Goal: Task Accomplishment & Management: Manage account settings

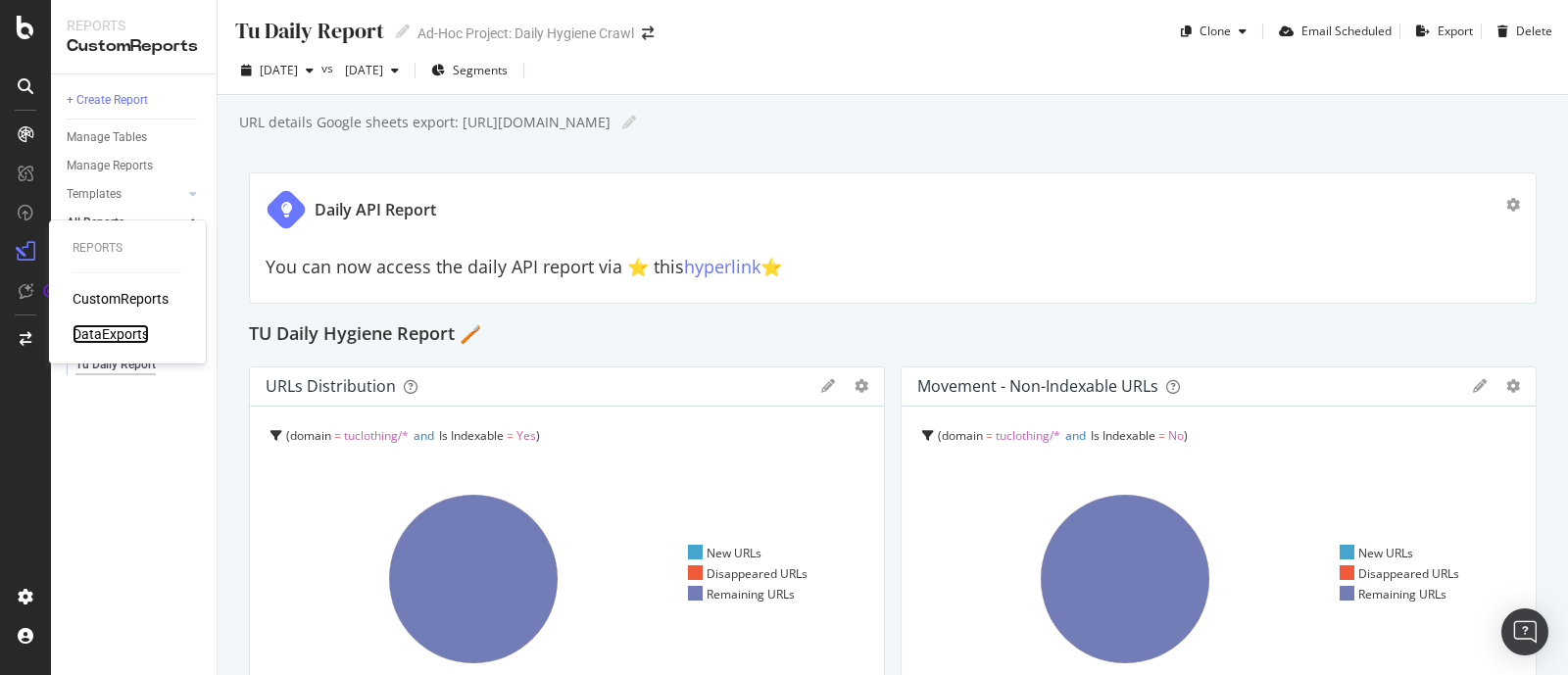
click at [88, 334] on div "DataExports" at bounding box center [110, 334] width 76 height 20
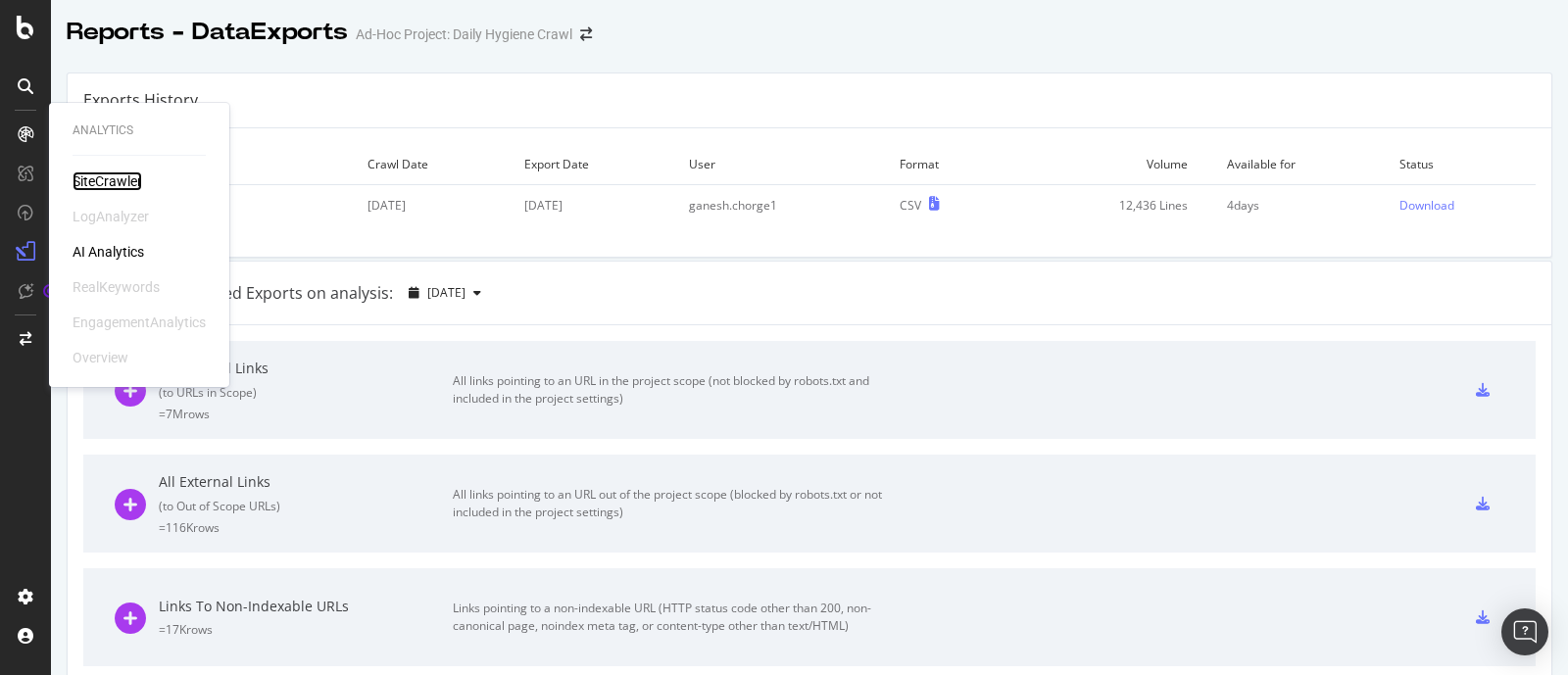
click at [116, 182] on div "SiteCrawler" at bounding box center [107, 182] width 69 height 20
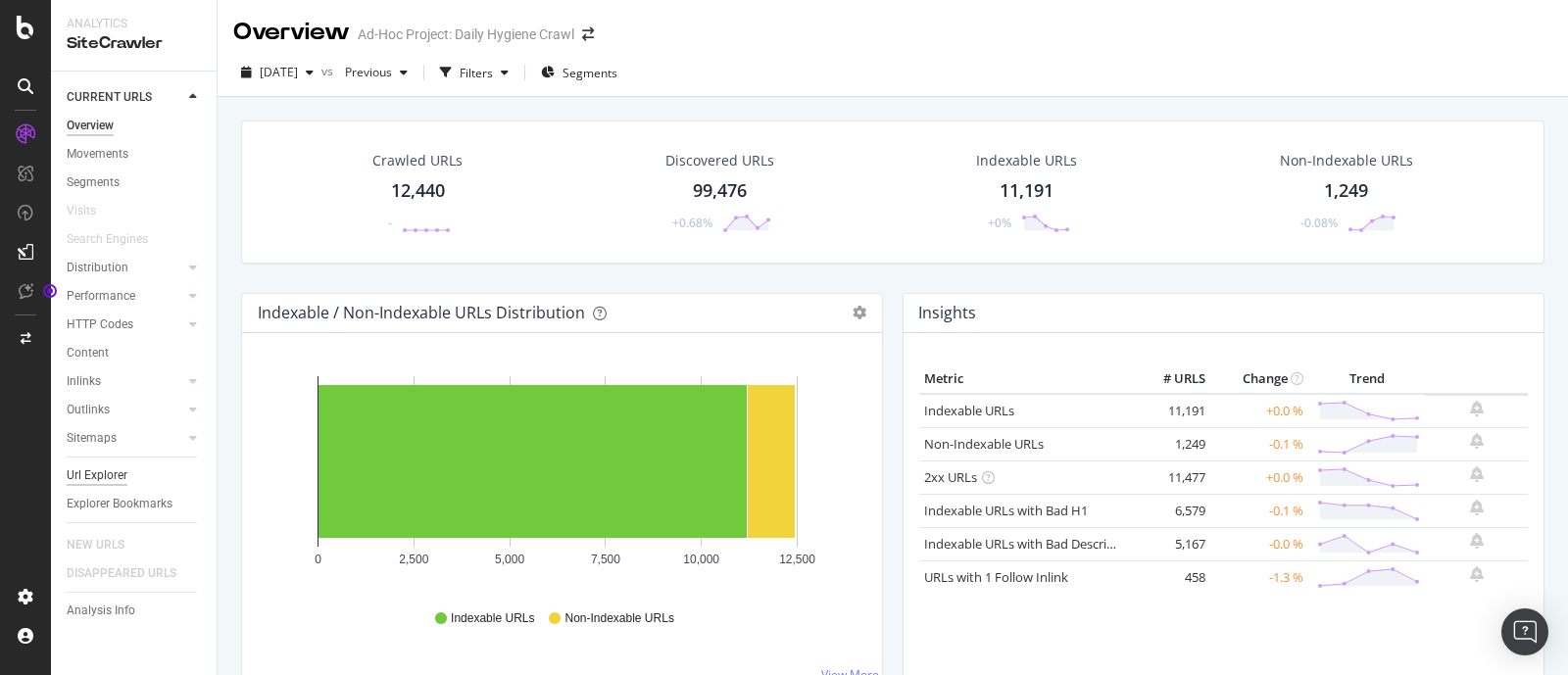
click at [113, 476] on div "Url Explorer" at bounding box center [97, 475] width 61 height 21
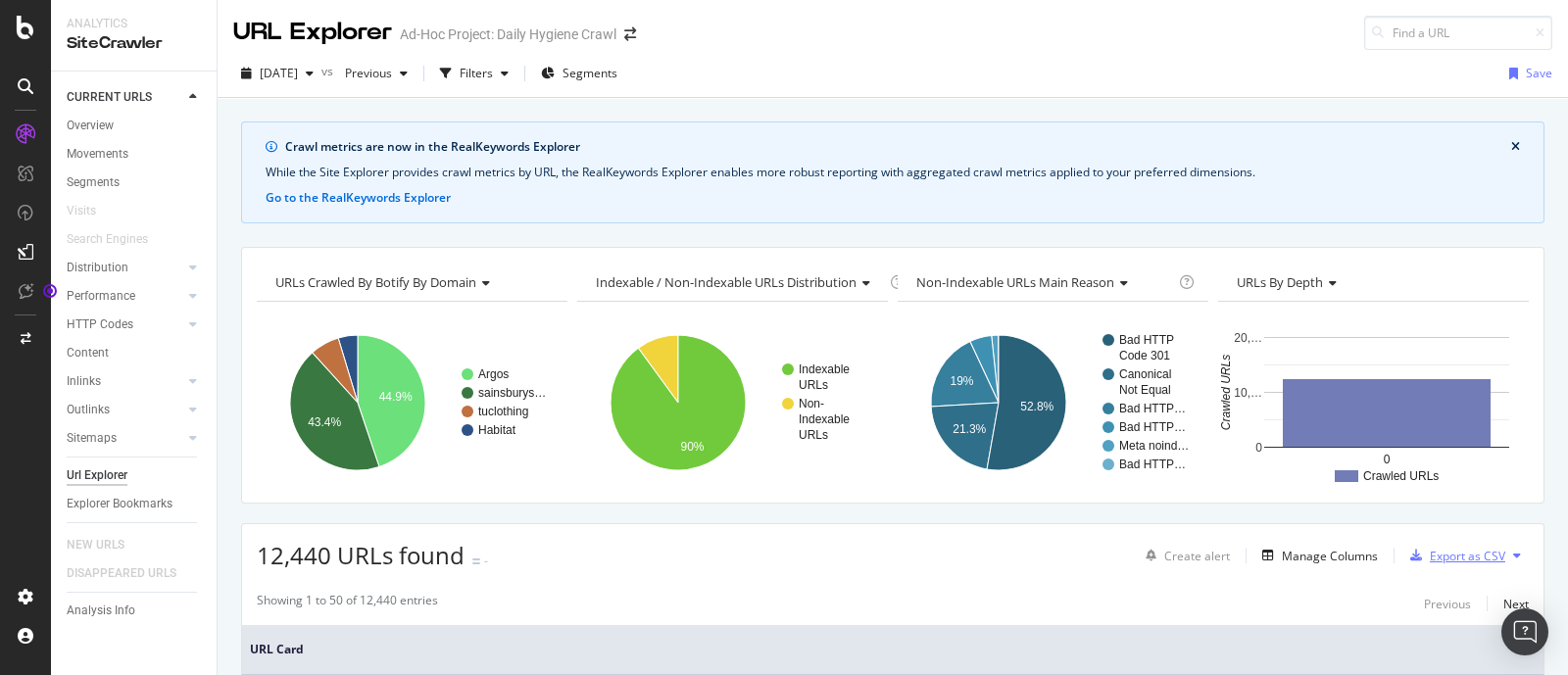
click at [1447, 564] on div "Export as CSV" at bounding box center [1454, 556] width 103 height 30
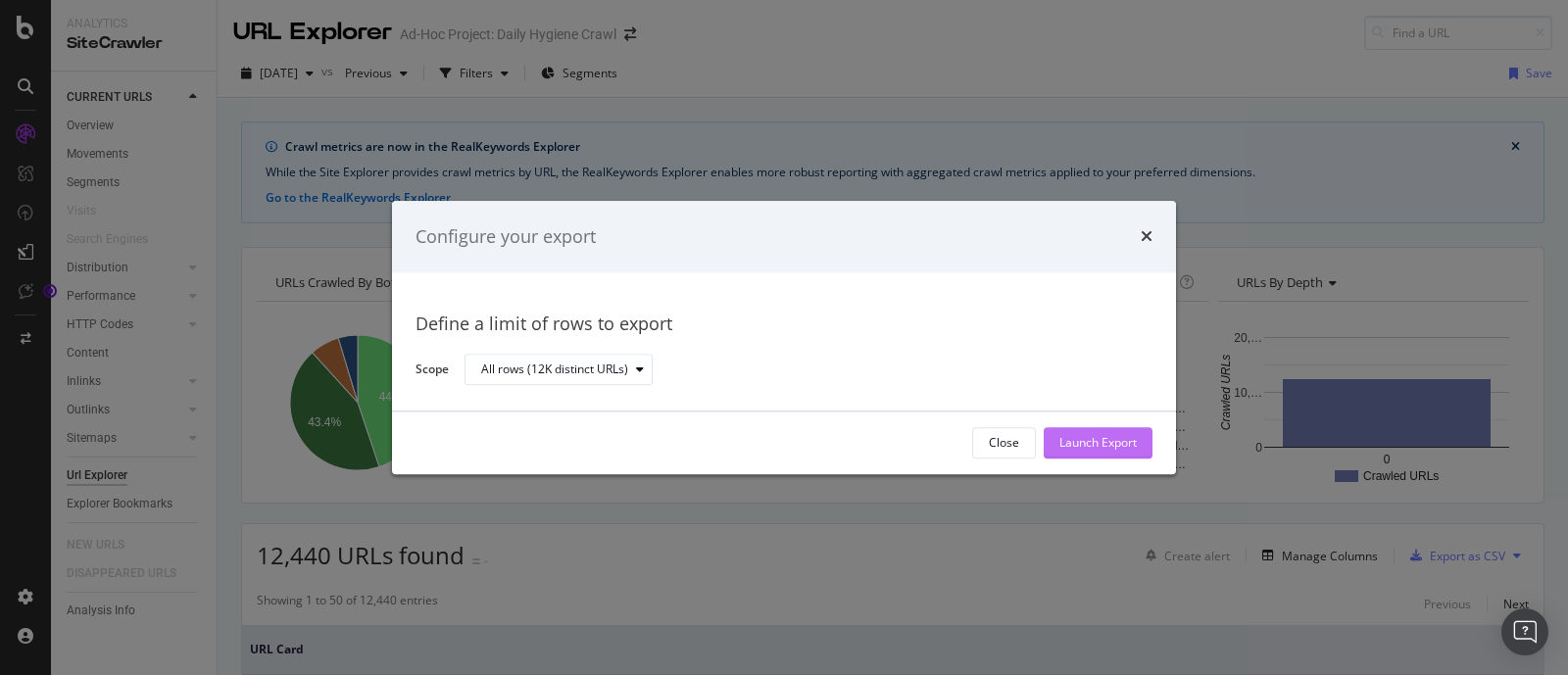
click at [1115, 441] on div "Launch Export" at bounding box center [1098, 443] width 77 height 17
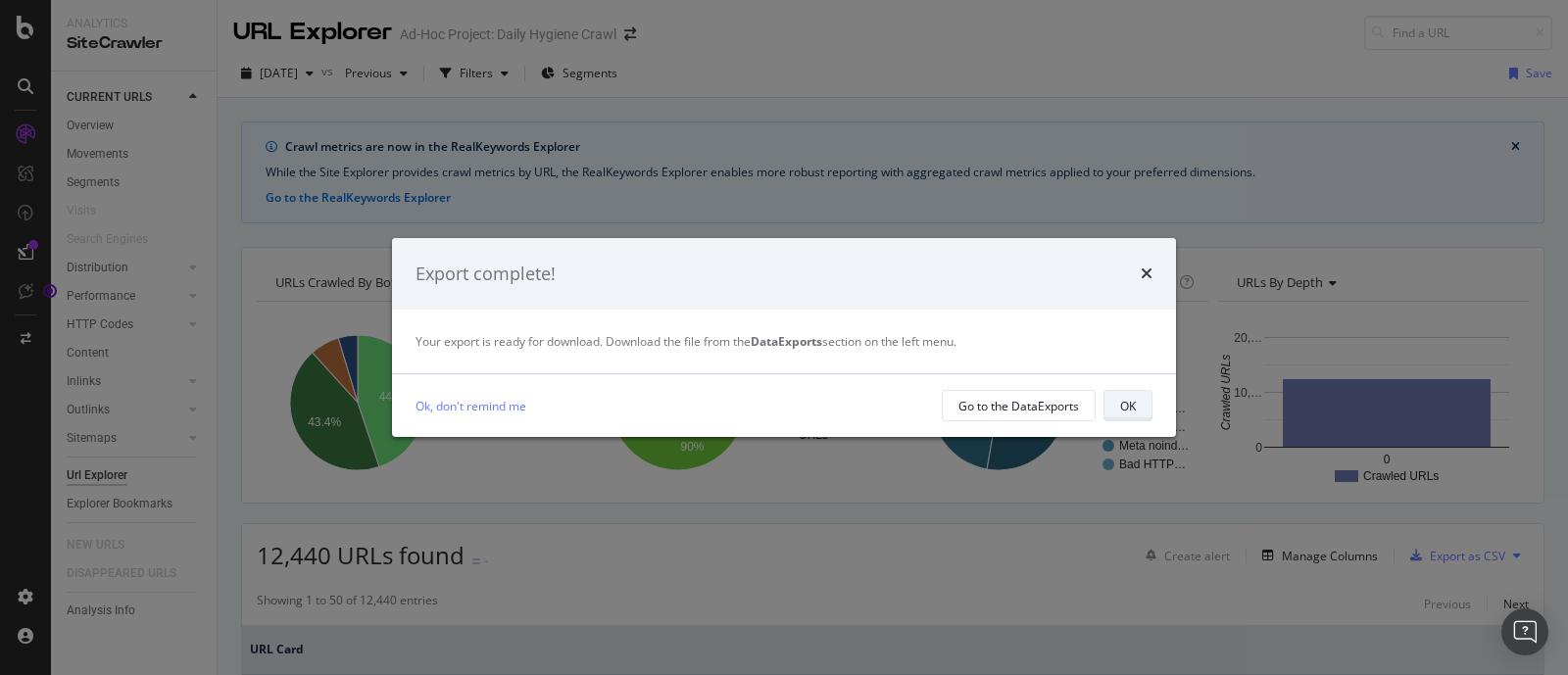
click at [1125, 407] on div "OK" at bounding box center [1128, 406] width 16 height 17
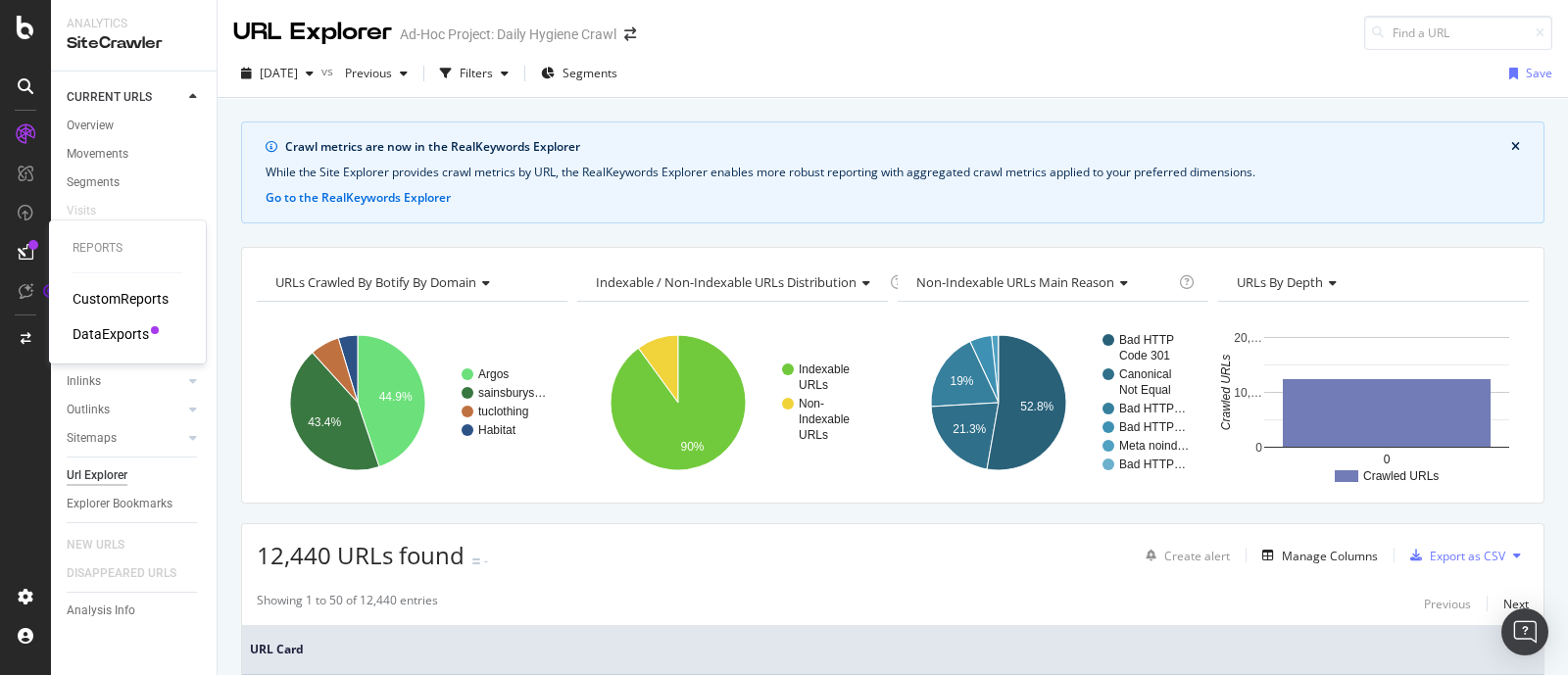
click at [110, 334] on div "DataExports" at bounding box center [110, 334] width 76 height 20
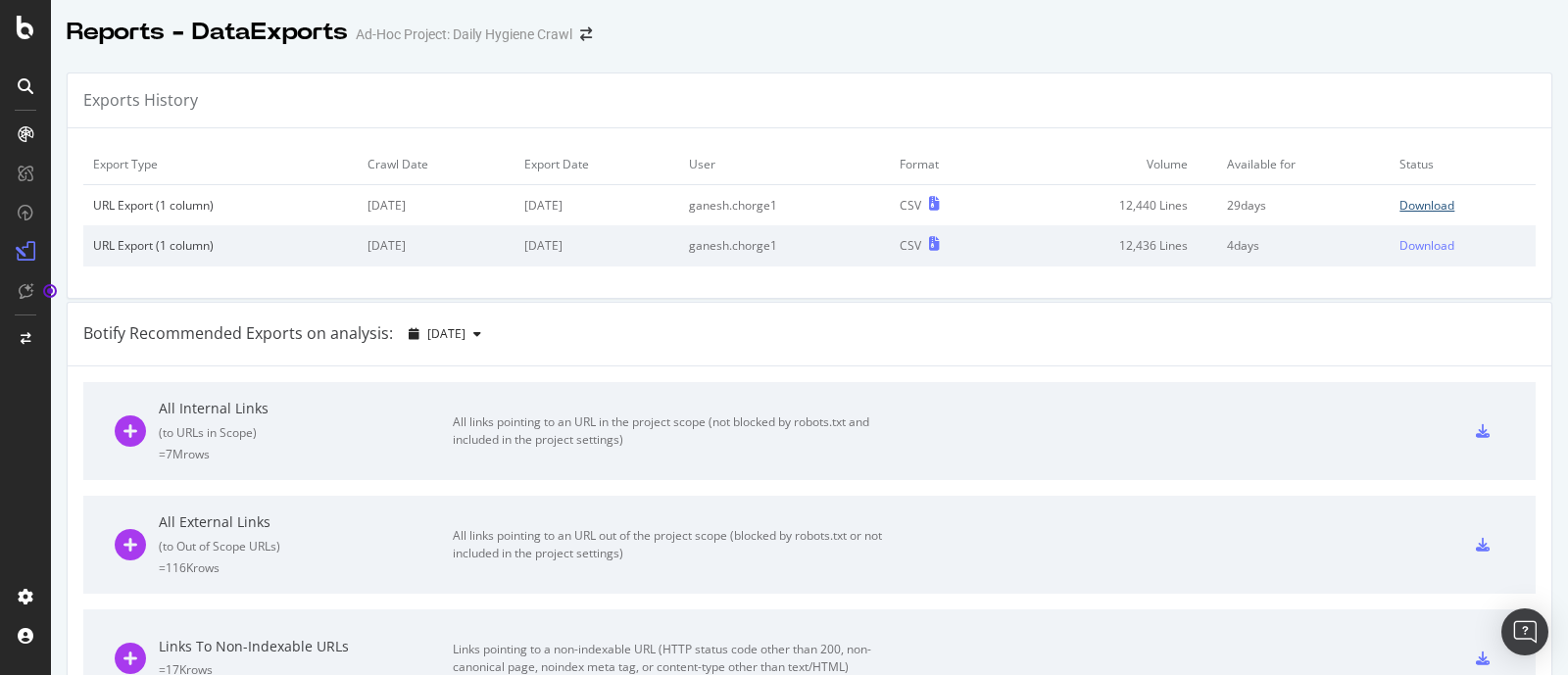
click at [1400, 202] on div "Download" at bounding box center [1428, 205] width 55 height 17
click at [124, 504] on div "All External Links ( to Out of Scope URLs ) = 116K rows All links pointing to a…" at bounding box center [504, 545] width 780 height 98
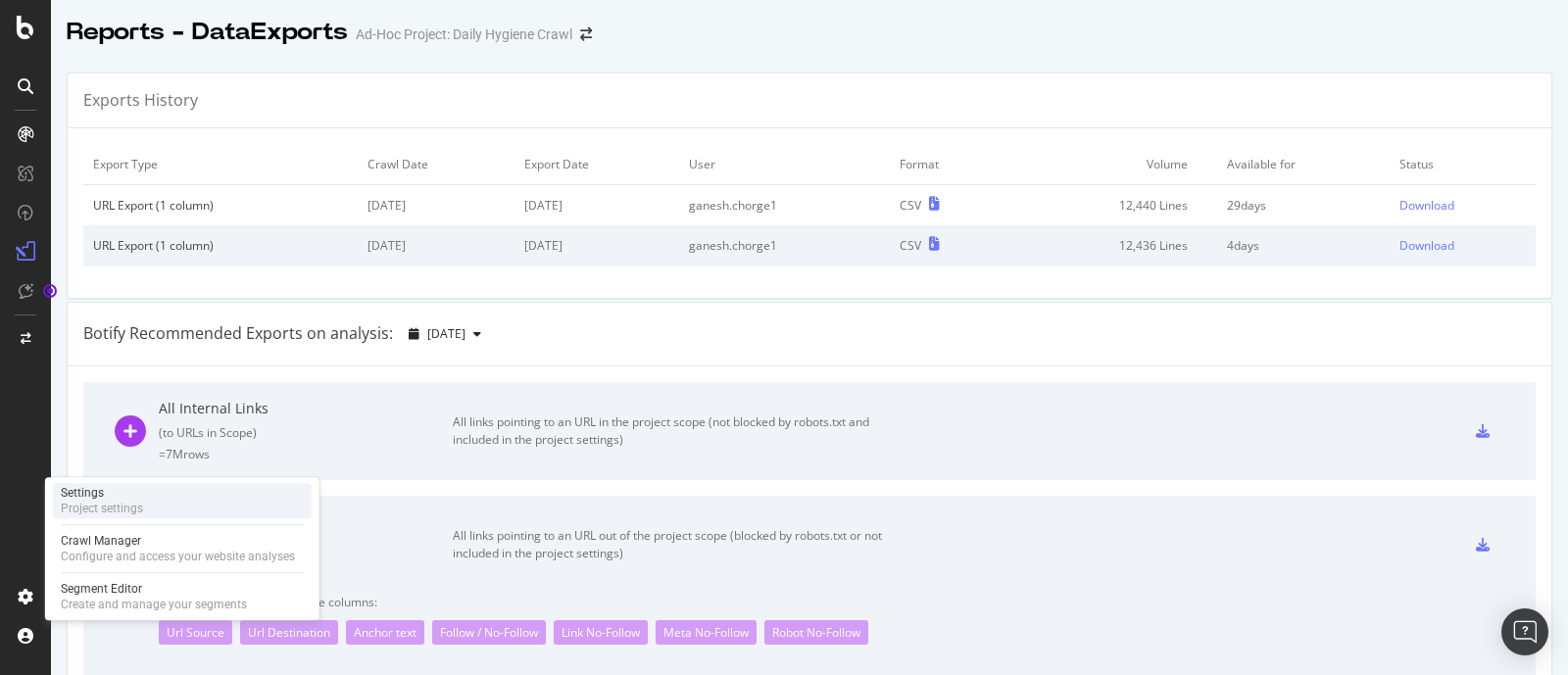
click at [106, 496] on div "Settings" at bounding box center [102, 493] width 82 height 16
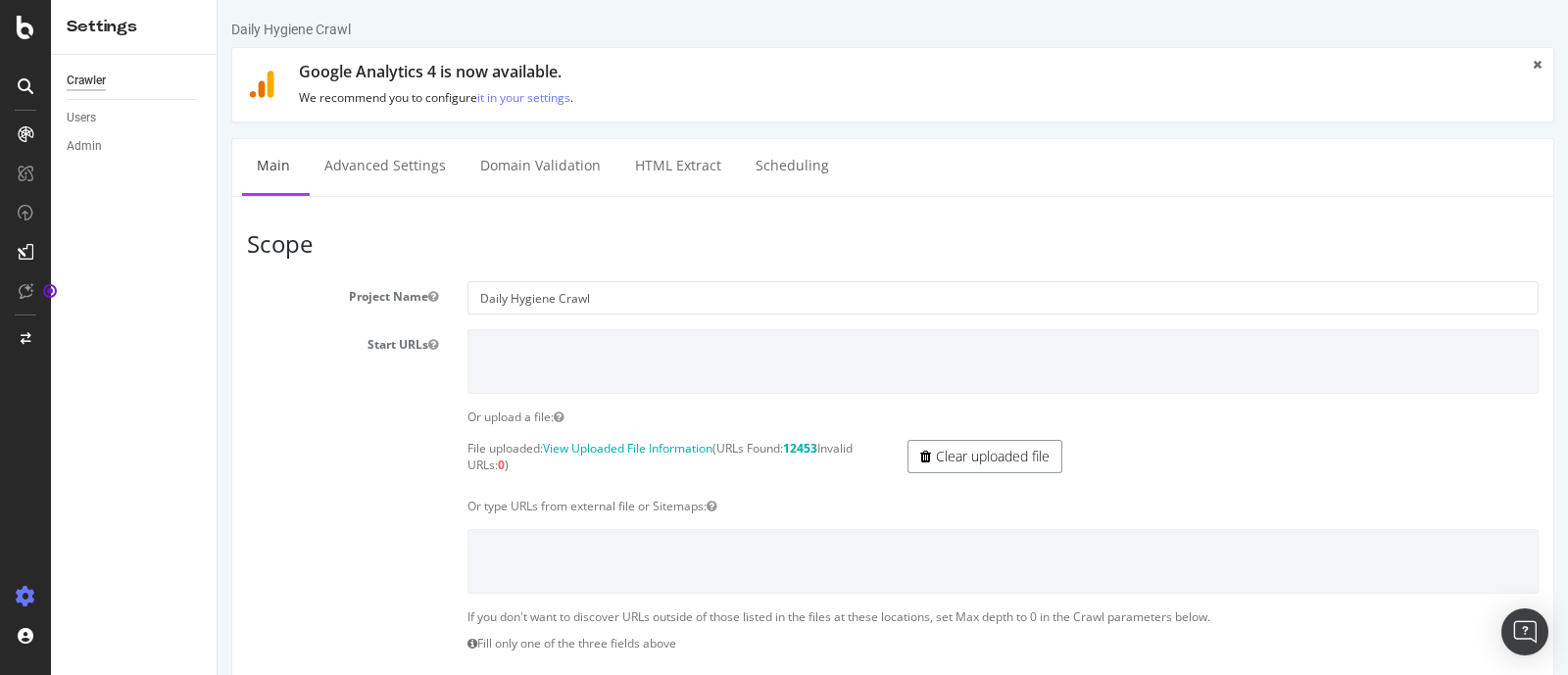
click at [999, 461] on link "Clear uploaded file" at bounding box center [985, 457] width 155 height 34
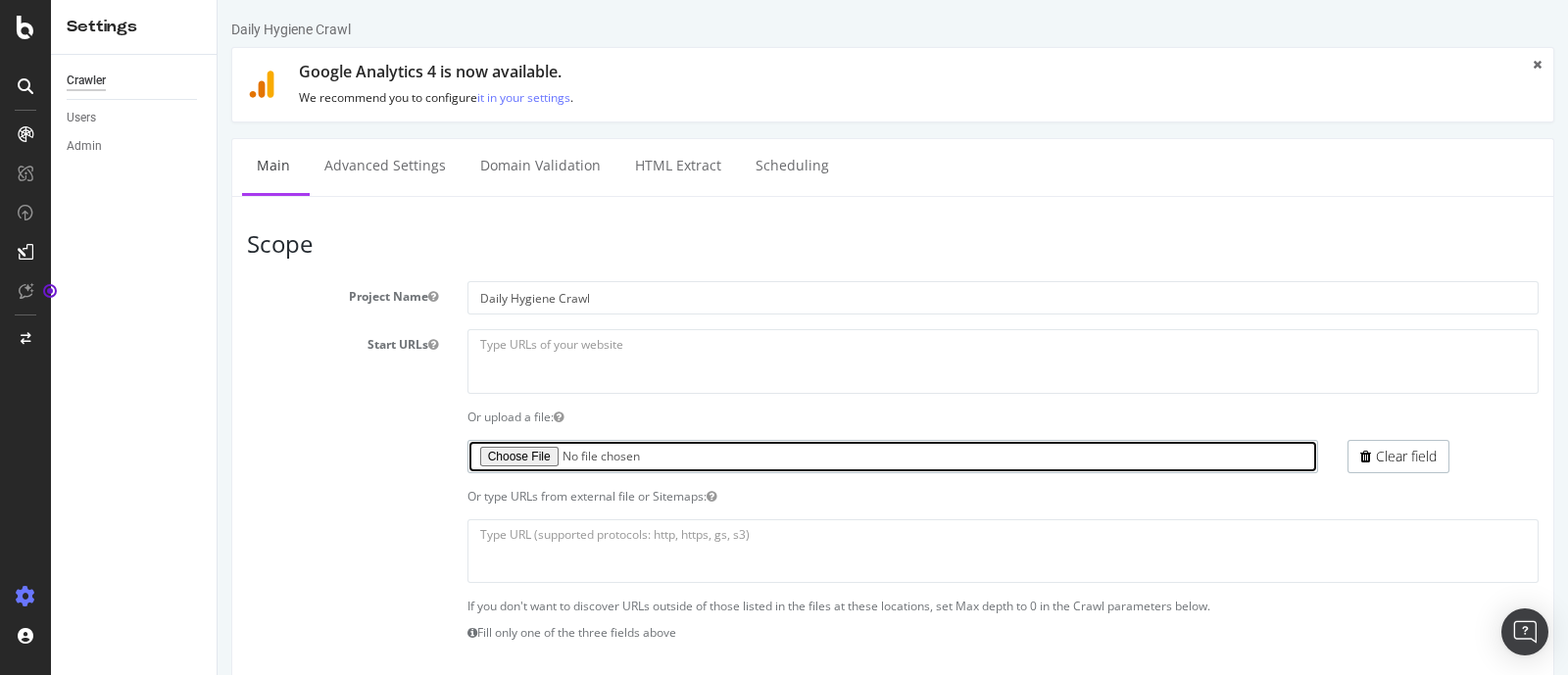
click at [500, 456] on input "file" at bounding box center [893, 457] width 852 height 34
type input "C:\fakepath\Botify_list_10_10_2025.txt"
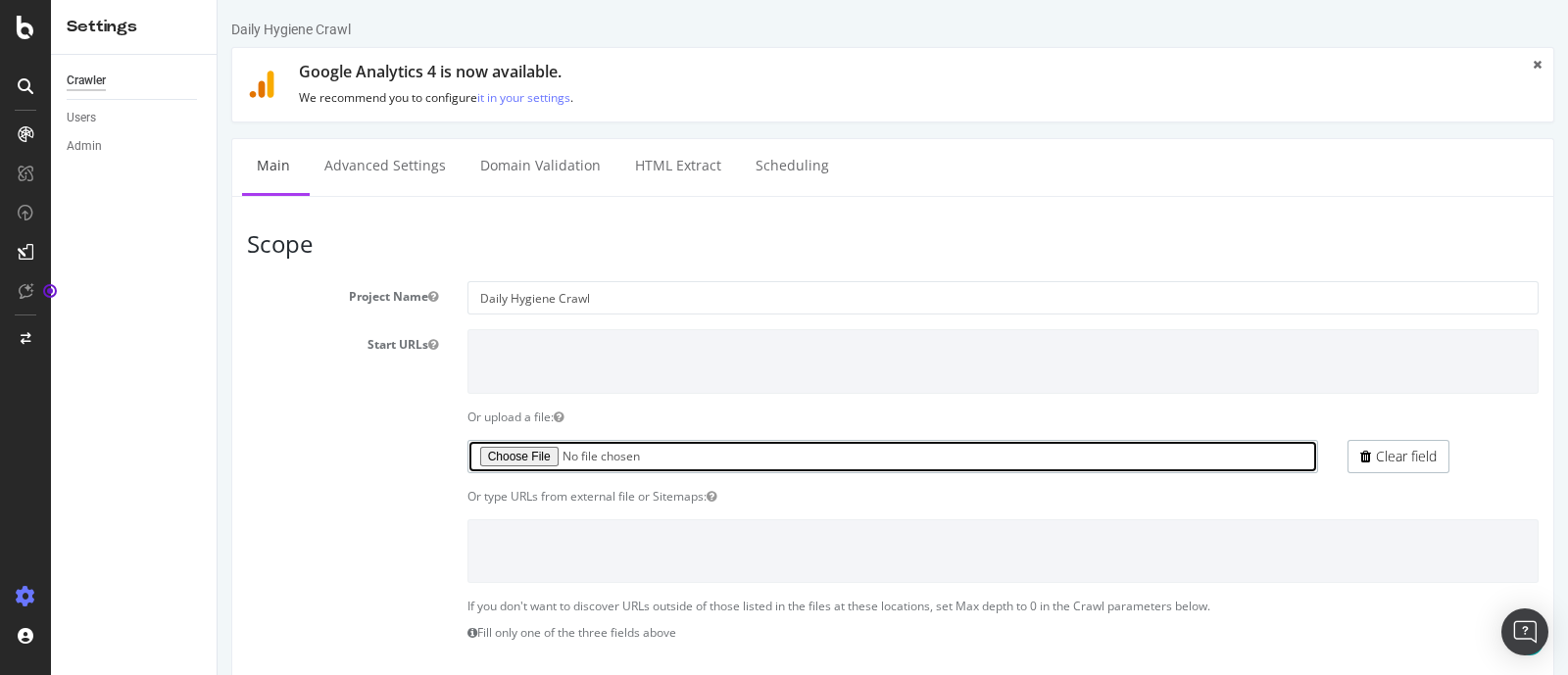
scroll to position [1214, 0]
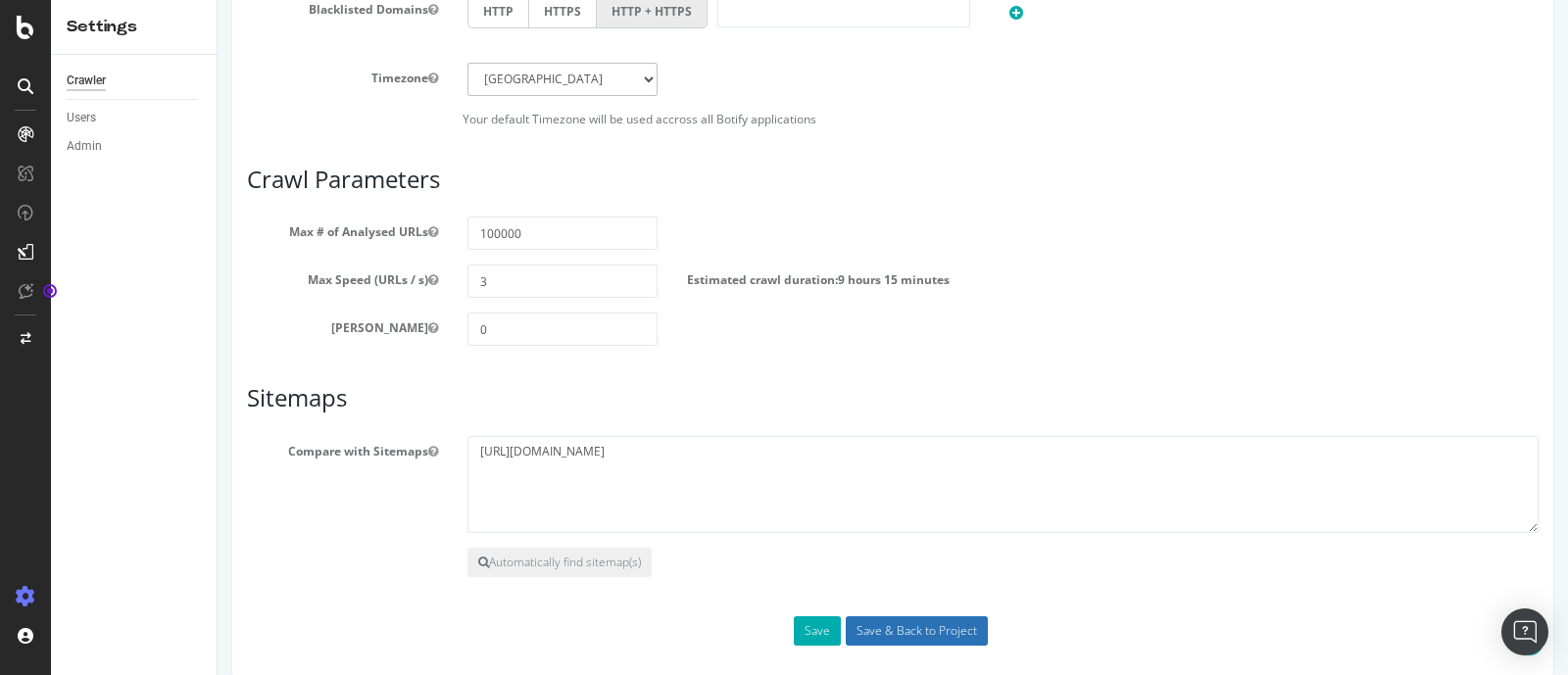
click at [924, 623] on input "Save & Back to Project" at bounding box center [917, 632] width 142 height 30
